Goal: Information Seeking & Learning: Stay updated

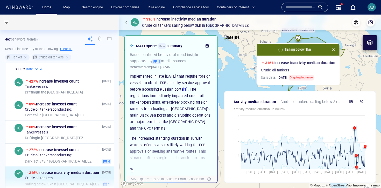
click at [68, 57] on div at bounding box center [67, 57] width 5 height 5
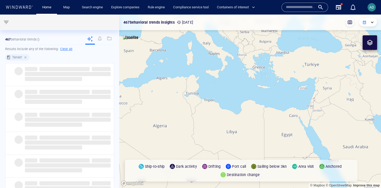
click at [24, 57] on div at bounding box center [26, 57] width 5 height 5
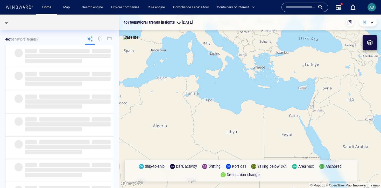
click at [4, 20] on span "button" at bounding box center [6, 22] width 6 height 6
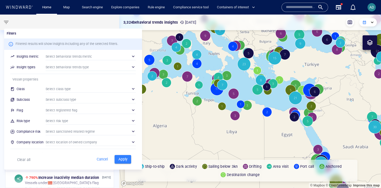
click at [57, 88] on div "​" at bounding box center [91, 89] width 90 height 8
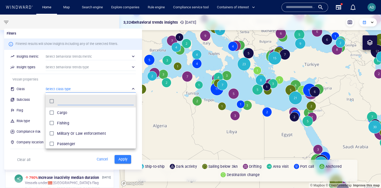
scroll to position [52, 90]
click at [56, 111] on div "grid" at bounding box center [52, 113] width 9 height 8
click at [47, 76] on div at bounding box center [190, 94] width 381 height 188
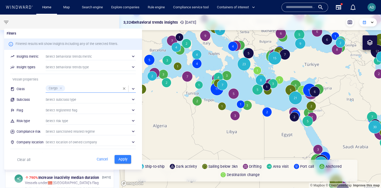
click at [56, 99] on div "​" at bounding box center [91, 99] width 90 height 8
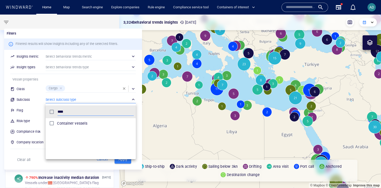
type input "****"
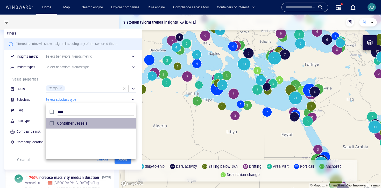
click at [84, 127] on div "Container vessels" at bounding box center [95, 123] width 77 height 8
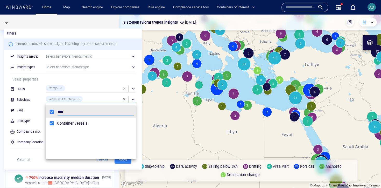
drag, startPoint x: 96, startPoint y: 94, endPoint x: 128, endPoint y: 144, distance: 59.7
click at [96, 94] on div at bounding box center [190, 94] width 381 height 188
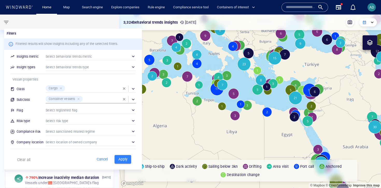
click at [127, 162] on span "Apply" at bounding box center [122, 159] width 11 height 6
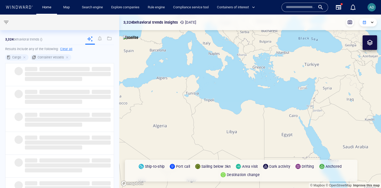
drag, startPoint x: 183, startPoint y: 88, endPoint x: 217, endPoint y: 95, distance: 33.9
click at [217, 95] on canvas "Map" at bounding box center [250, 101] width 262 height 173
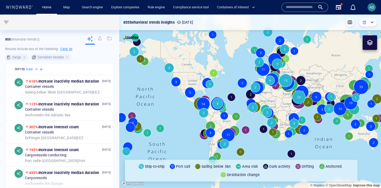
drag, startPoint x: 172, startPoint y: 102, endPoint x: 197, endPoint y: 88, distance: 28.6
click at [197, 88] on canvas "Map" at bounding box center [250, 101] width 262 height 173
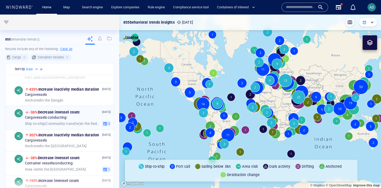
scroll to position [99, 0]
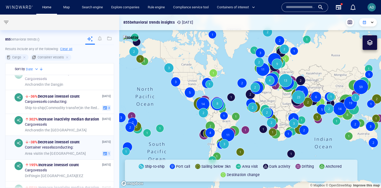
click at [50, 150] on div "[DATE] -38% Decrease in vessel count Container vessels conducting: Area visit i…" at bounding box center [68, 147] width 86 height 17
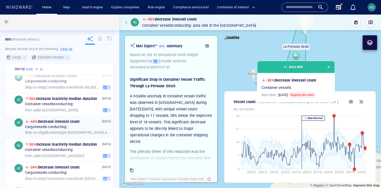
scroll to position [417, 0]
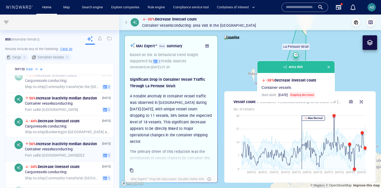
click at [63, 154] on div "Port call in [GEOGRAPHIC_DATA] EEZ" at bounding box center [62, 155] width 75 height 5
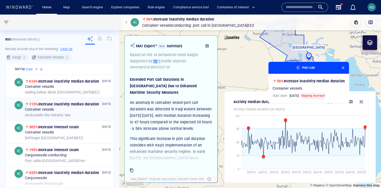
click at [60, 112] on div "[DATE] 115% Increase in activity median duration Container vessels Anchored in …" at bounding box center [68, 109] width 86 height 16
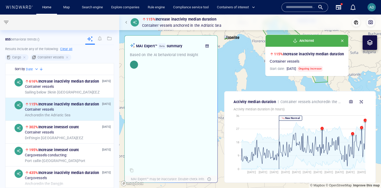
drag, startPoint x: 363, startPoint y: 81, endPoint x: 375, endPoint y: 57, distance: 26.7
click at [375, 57] on canvas "Map" at bounding box center [250, 101] width 262 height 173
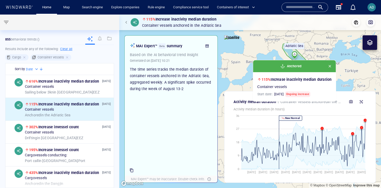
drag, startPoint x: 315, startPoint y: 66, endPoint x: 338, endPoint y: 48, distance: 28.3
click at [338, 48] on canvas "Map" at bounding box center [250, 101] width 262 height 173
